Goal: Task Accomplishment & Management: Manage account settings

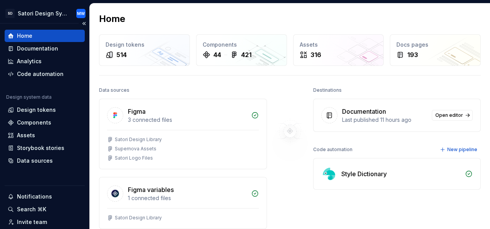
click at [47, 38] on div "Home" at bounding box center [45, 36] width 74 height 8
click at [77, 13] on html "SD Satori Design System MW Home Documentation Analytics Code automation Design …" at bounding box center [245, 114] width 490 height 229
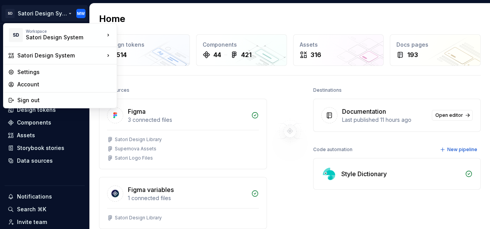
click at [64, 13] on html "SD Satori Design System MW Home Documentation Analytics Code automation Design …" at bounding box center [245, 114] width 490 height 229
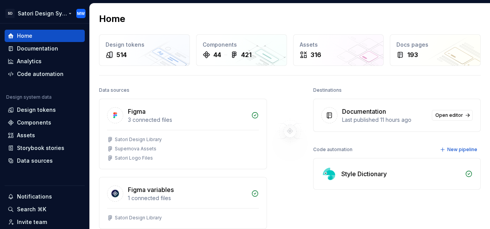
click at [64, 13] on html "SD Satori Design System MW Home Documentation Analytics Code automation Design …" at bounding box center [245, 114] width 490 height 229
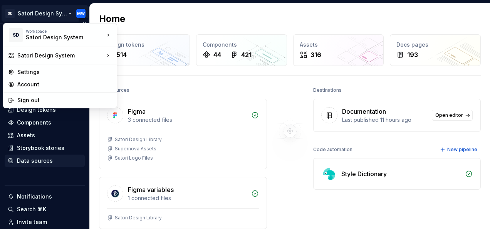
click at [45, 157] on html "SD Satori Design System MW Home Documentation Analytics Code automation Design …" at bounding box center [245, 114] width 490 height 229
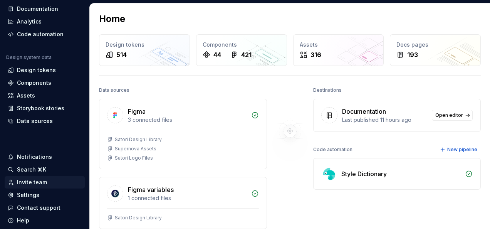
scroll to position [64, 0]
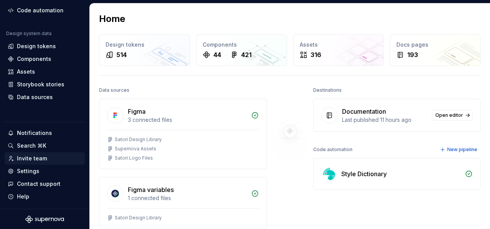
click at [34, 153] on div "Invite team" at bounding box center [45, 158] width 80 height 12
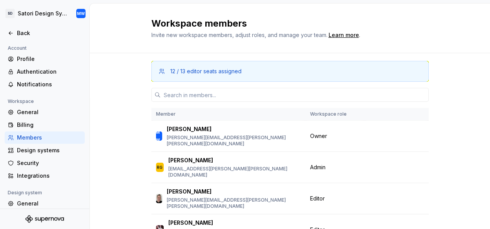
click at [450, 45] on div "Workspace members Invite new workspace members, adjust roles, and manage your t…" at bounding box center [290, 28] width 400 height 50
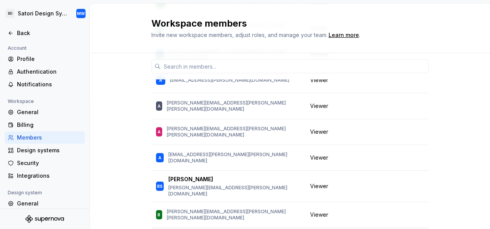
scroll to position [540, 0]
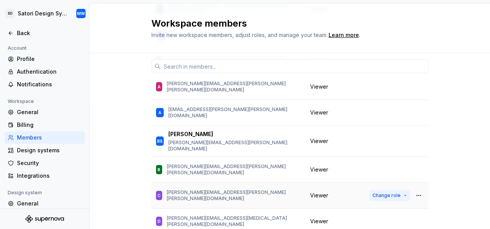
click at [379, 192] on span "Change role" at bounding box center [387, 195] width 28 height 6
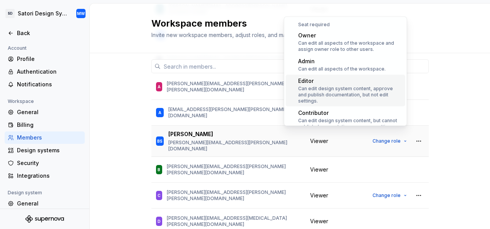
click at [340, 91] on div "Can edit design system content, approve and publish documentation, but not edit…" at bounding box center [350, 95] width 104 height 18
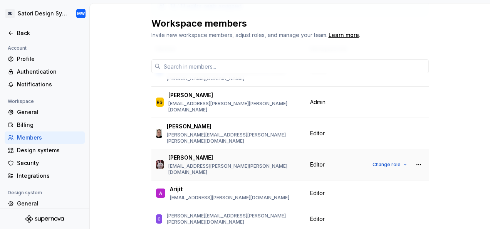
scroll to position [77, 0]
